Goal: Task Accomplishment & Management: Complete application form

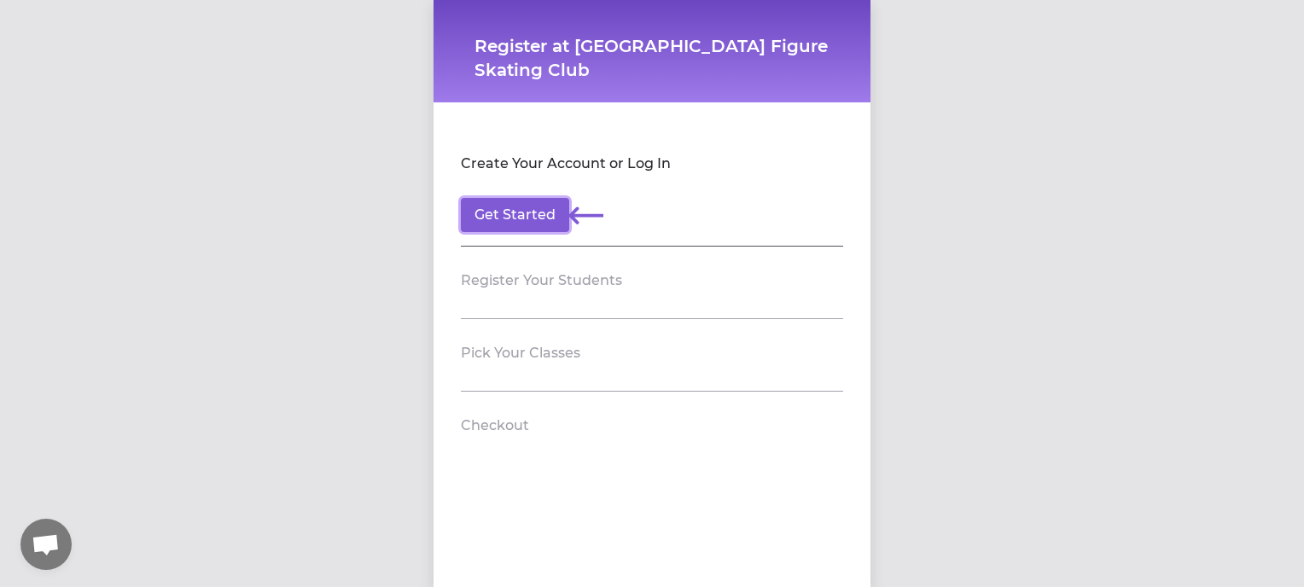
click at [495, 222] on button "Get Started" at bounding box center [515, 215] width 108 height 34
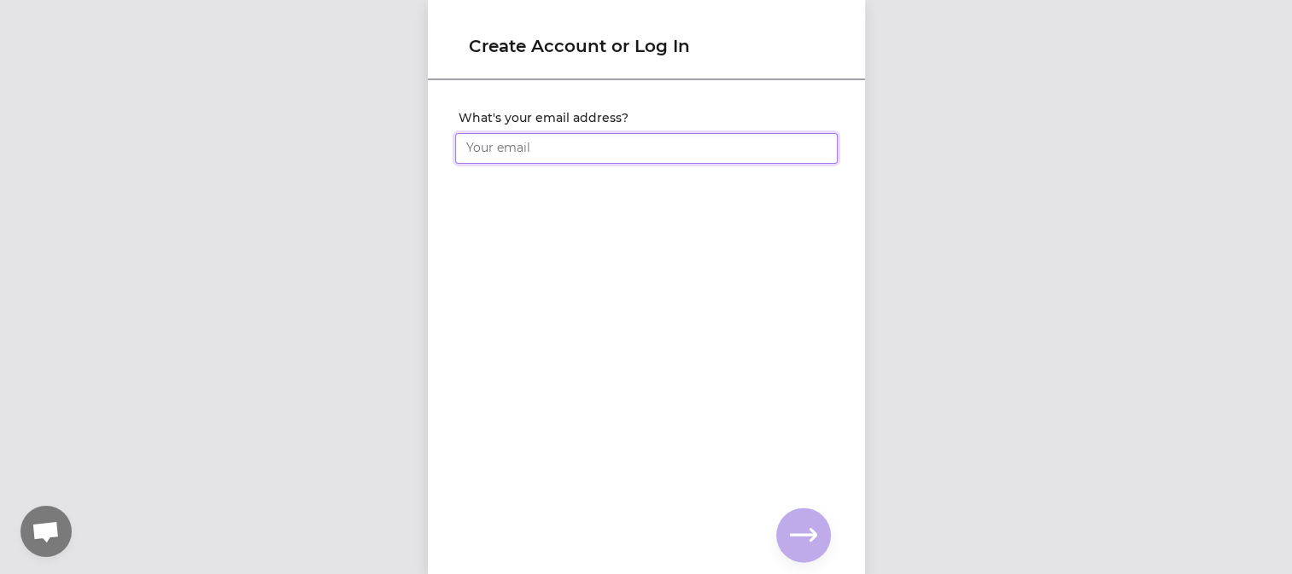
click at [487, 143] on input "What's your email address?" at bounding box center [646, 148] width 382 height 31
click at [471, 151] on input "What's your email address?" at bounding box center [646, 148] width 382 height 31
type input "[EMAIL_ADDRESS][DOMAIN_NAME]"
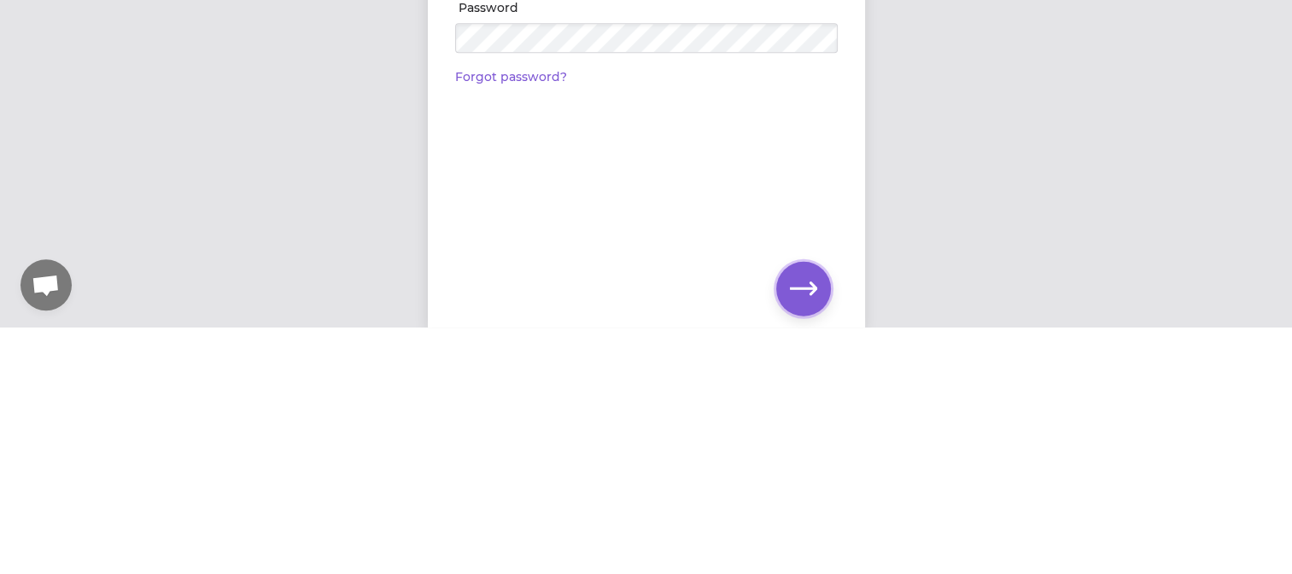
click at [806, 523] on icon "button" at bounding box center [803, 535] width 27 height 27
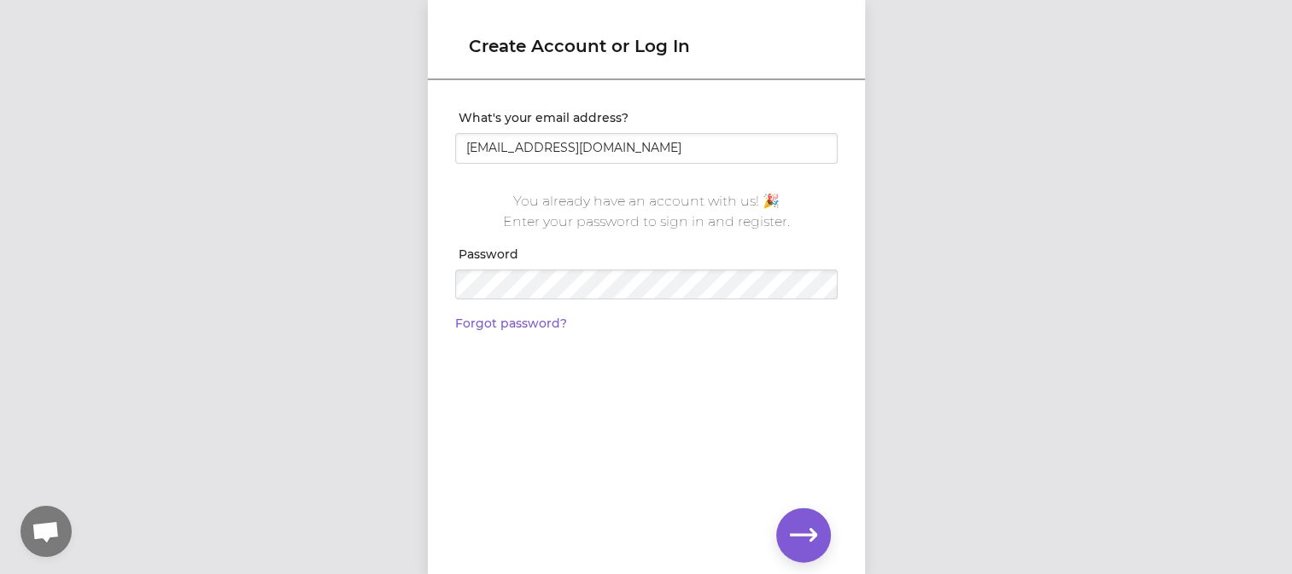
click at [808, 539] on icon "button" at bounding box center [803, 535] width 27 height 27
click at [498, 327] on link "Forgot password?" at bounding box center [511, 323] width 112 height 15
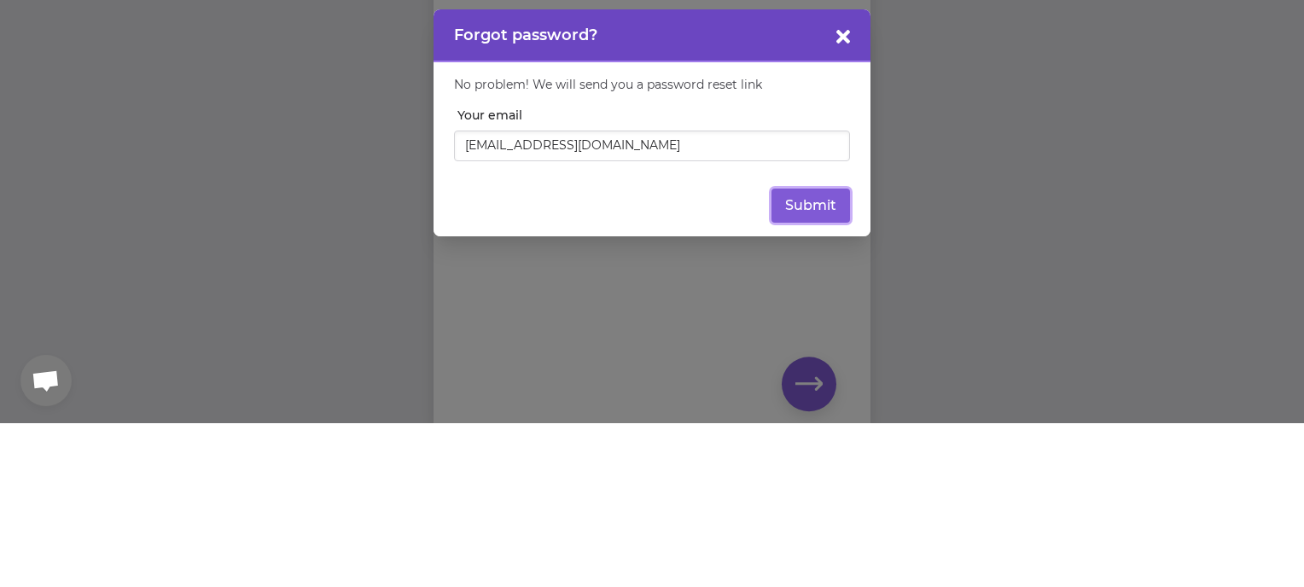
click at [807, 358] on button "Submit" at bounding box center [811, 370] width 79 height 34
